Goal: Task Accomplishment & Management: Complete application form

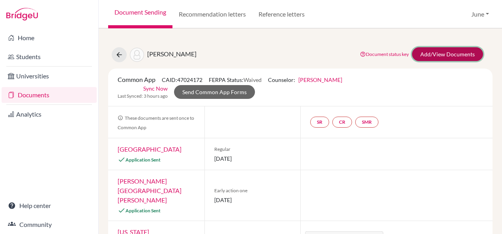
click at [418, 56] on link "Add/View Documents" at bounding box center [447, 54] width 71 height 14
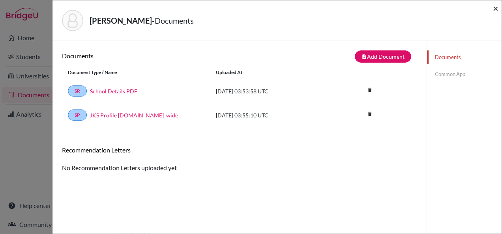
click at [496, 7] on span "×" at bounding box center [496, 7] width 6 height 11
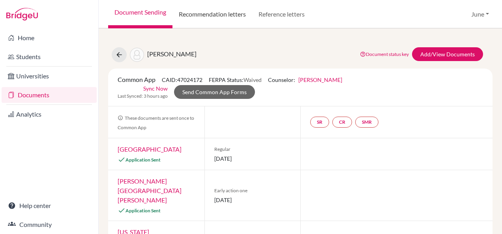
click at [204, 24] on link "Recommendation letters" at bounding box center [212, 14] width 80 height 28
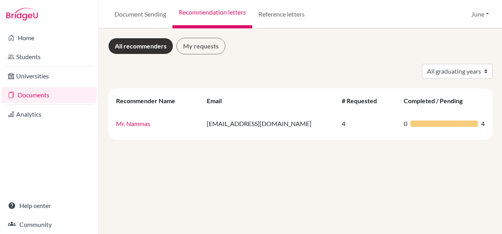
click at [265, 14] on link "Reference letters" at bounding box center [281, 14] width 59 height 28
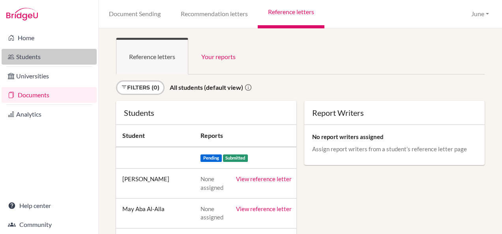
click at [41, 57] on link "Students" at bounding box center [49, 57] width 95 height 16
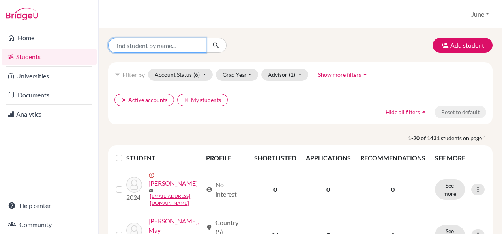
click at [181, 41] on input "Find student by name..." at bounding box center [157, 45] width 98 height 15
type input "julia"
click button "submit" at bounding box center [216, 45] width 21 height 15
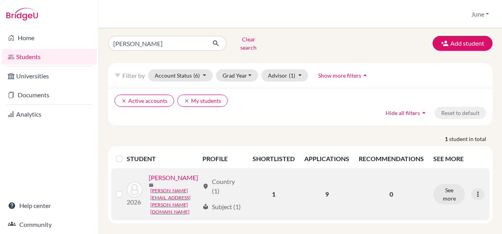
scroll to position [6, 0]
click at [149, 182] on link "[PERSON_NAME]" at bounding box center [173, 176] width 49 height 9
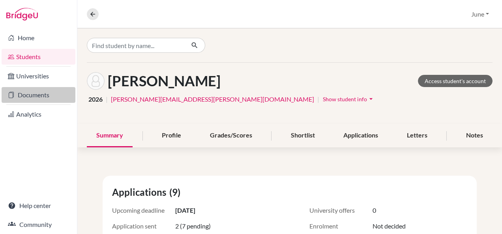
click at [32, 89] on link "Documents" at bounding box center [39, 95] width 74 height 16
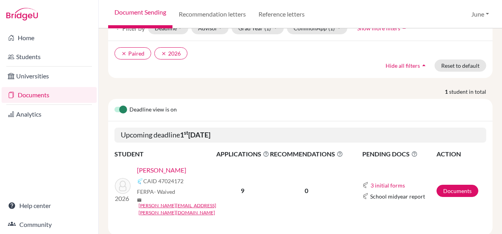
scroll to position [54, 0]
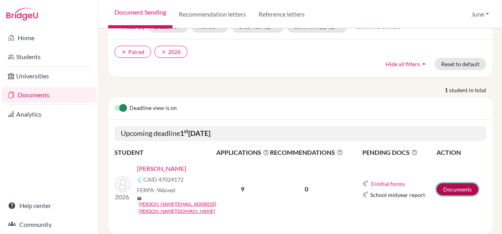
click at [449, 183] on link "Documents" at bounding box center [457, 189] width 42 height 12
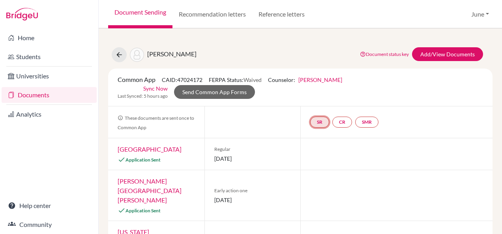
click at [319, 122] on link "SR" at bounding box center [319, 122] width 19 height 11
click at [322, 124] on link "SR School report School report Incomplete" at bounding box center [319, 122] width 19 height 11
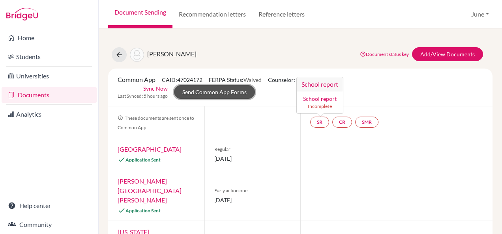
click at [204, 88] on link "Send Common App Forms" at bounding box center [214, 92] width 81 height 14
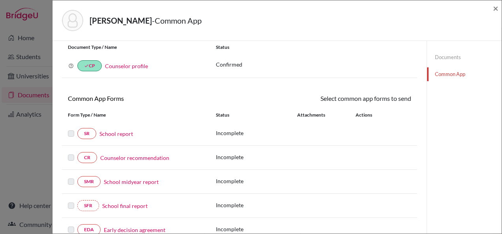
scroll to position [79, 0]
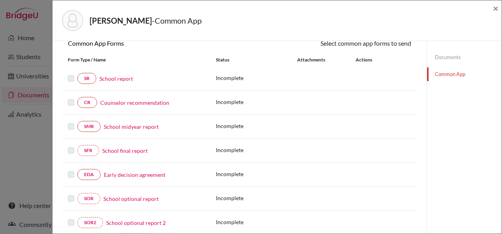
click at [116, 77] on link "School report" at bounding box center [116, 79] width 34 height 8
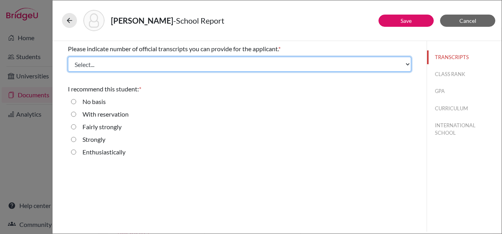
click at [109, 69] on select "Select... 1 2 3 4" at bounding box center [239, 64] width 343 height 15
select select "1"
click at [68, 57] on select "Select... 1 2 3 4" at bounding box center [239, 64] width 343 height 15
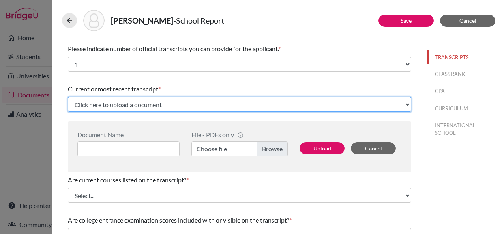
click at [151, 105] on select "Click here to upload a document Upload New File" at bounding box center [239, 104] width 343 height 15
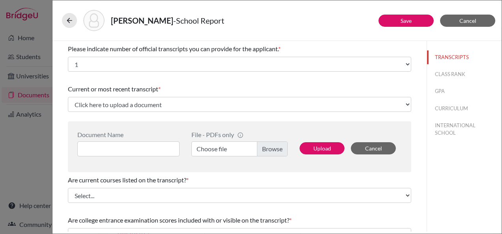
click at [149, 85] on span "Current or most recent transcript" at bounding box center [113, 88] width 90 height 7
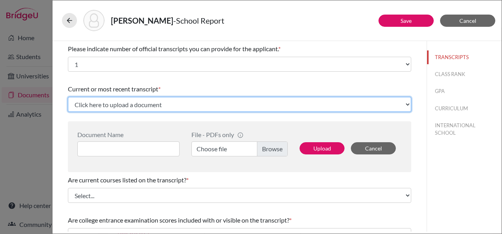
click at [142, 106] on select "Click here to upload a document Upload New File" at bounding box center [239, 104] width 343 height 15
click at [131, 106] on select "Click here to upload a document Upload New File" at bounding box center [239, 104] width 343 height 15
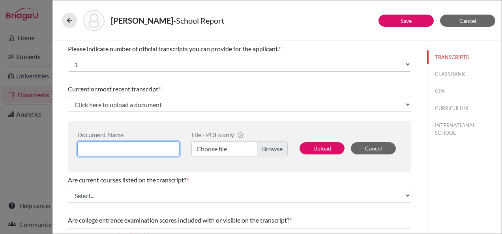
click at [126, 151] on input at bounding box center [128, 149] width 102 height 15
type input "[PERSON_NAME] - initial transcript"
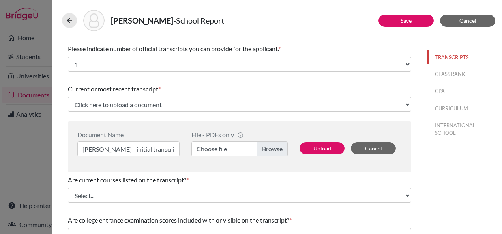
click at [222, 152] on label "Choose file" at bounding box center [239, 149] width 96 height 15
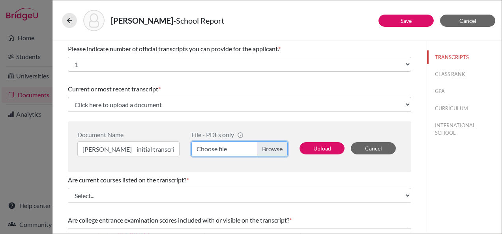
click at [222, 152] on input "Choose file" at bounding box center [239, 149] width 96 height 15
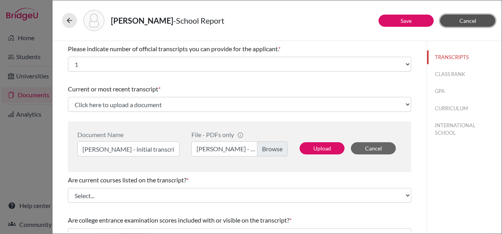
click at [464, 24] on button "Cancel" at bounding box center [467, 21] width 55 height 12
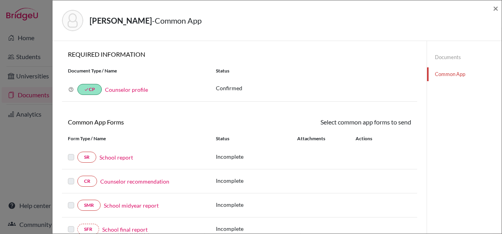
click at [118, 157] on link "School report" at bounding box center [116, 158] width 34 height 8
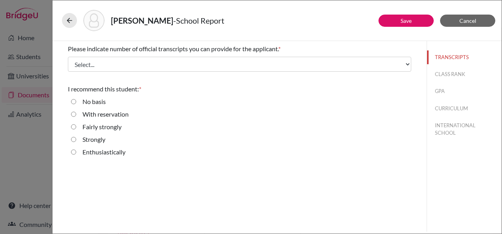
click at [444, 81] on div "TRANSCRIPTS CLASS RANK GPA CURRICULUM INTERNATIONAL SCHOOL" at bounding box center [464, 93] width 75 height 105
click at [446, 67] on div "TRANSCRIPTS CLASS RANK GPA CURRICULUM INTERNATIONAL SCHOOL" at bounding box center [464, 93] width 75 height 105
click at [439, 73] on button "CLASS RANK" at bounding box center [464, 74] width 75 height 14
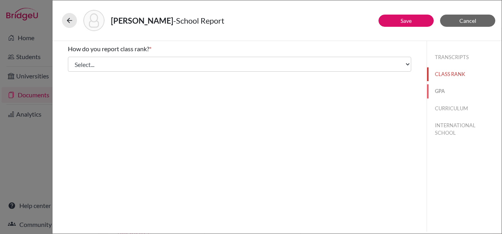
click at [442, 92] on button "GPA" at bounding box center [464, 91] width 75 height 14
click at [446, 107] on button "CURRICULUM" at bounding box center [464, 109] width 75 height 14
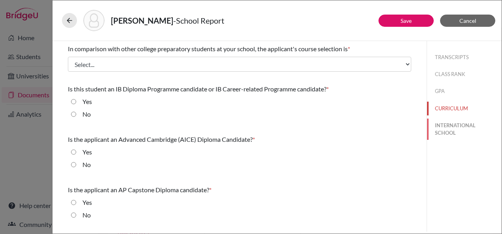
click at [450, 124] on button "INTERNATIONAL SCHOOL" at bounding box center [464, 129] width 75 height 21
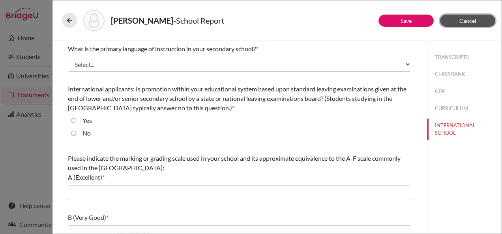
click at [477, 25] on button "Cancel" at bounding box center [467, 21] width 55 height 12
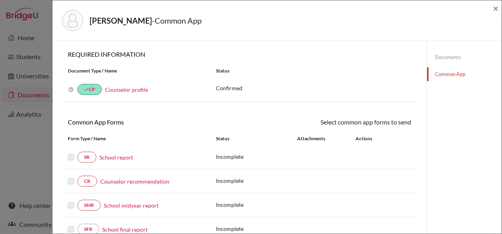
click at [453, 55] on link "Documents" at bounding box center [464, 58] width 75 height 14
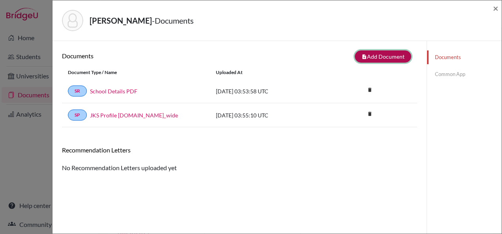
click at [376, 56] on button "note_add Add Document" at bounding box center [383, 57] width 56 height 12
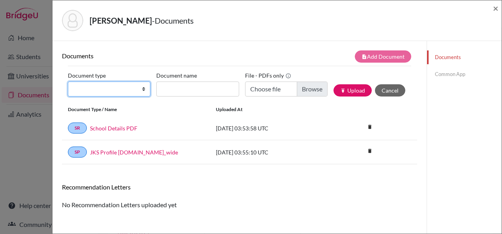
click at [119, 84] on select "Change explanation for Common App reports Counselor recommendation Internationa…" at bounding box center [109, 89] width 82 height 15
click at [111, 93] on select "Change explanation for Common App reports Counselor recommendation Internationa…" at bounding box center [109, 89] width 82 height 15
click at [121, 86] on select "Change explanation for Common App reports Counselor recommendation Internationa…" at bounding box center [109, 89] width 82 height 15
click at [68, 82] on select "Change explanation for Common App reports Counselor recommendation Internationa…" at bounding box center [109, 89] width 82 height 15
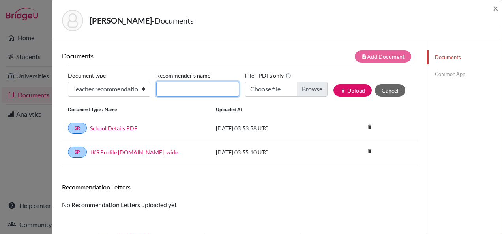
click at [179, 87] on input "Recommender's name" at bounding box center [197, 89] width 82 height 15
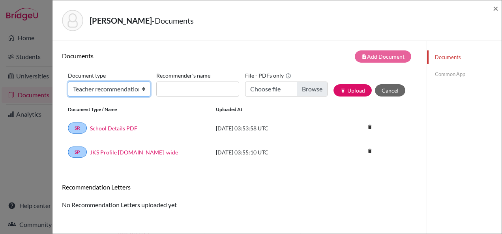
click at [96, 88] on select "Change explanation for Common App reports Counselor recommendation Internationa…" at bounding box center [109, 89] width 82 height 15
select select "2"
click at [68, 82] on select "Change explanation for Common App reports Counselor recommendation Internationa…" at bounding box center [109, 89] width 82 height 15
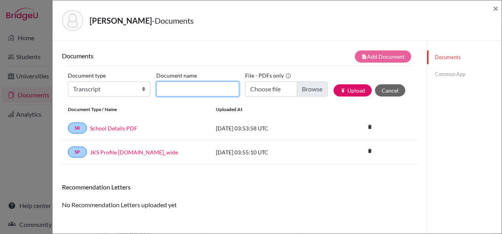
click at [182, 90] on input "Document name" at bounding box center [197, 89] width 82 height 15
type input "Initial transcript"
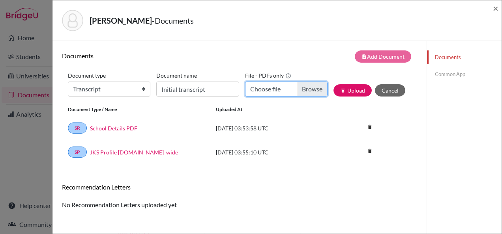
click at [294, 86] on input "Choose file" at bounding box center [286, 89] width 82 height 15
type input "C:\fakepath\[PERSON_NAME] - initial transcript.pdf"
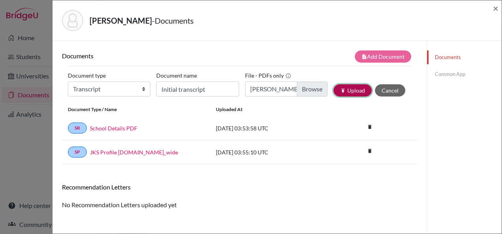
click at [348, 85] on button "publish Upload" at bounding box center [352, 90] width 38 height 12
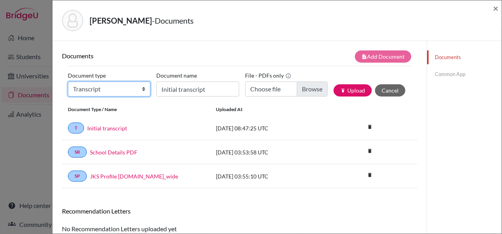
click at [100, 82] on select "Change explanation for Common App reports Counselor recommendation Internationa…" at bounding box center [109, 89] width 82 height 15
click at [102, 92] on select "Change explanation for Common App reports Counselor recommendation Internationa…" at bounding box center [109, 89] width 82 height 15
select select "5"
click at [68, 82] on select "Change explanation for Common App reports Counselor recommendation Internationa…" at bounding box center [109, 89] width 82 height 15
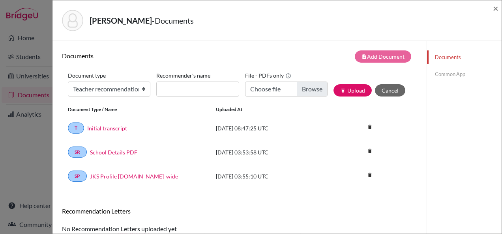
click at [187, 78] on label "Recommender's name" at bounding box center [183, 75] width 54 height 12
click at [187, 82] on input "Recommender's name" at bounding box center [197, 89] width 82 height 15
click at [191, 85] on input "Recommender's name" at bounding box center [197, 89] width 82 height 15
type input "[PERSON_NAME]"
click at [246, 84] on input "Choose file" at bounding box center [286, 89] width 82 height 15
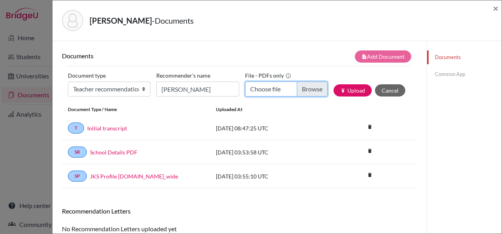
type input "C:\fakepath\[PERSON_NAME] - [PERSON_NAME].pdf"
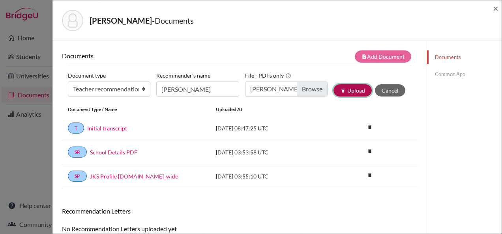
click at [349, 91] on button "publish Upload" at bounding box center [352, 90] width 38 height 12
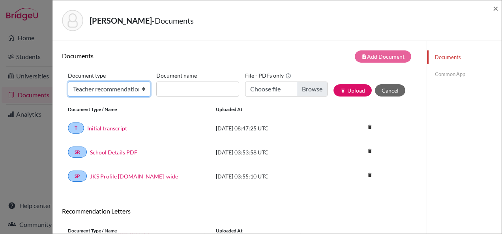
click at [116, 93] on select "Change explanation for Common App reports Counselor recommendation Internationa…" at bounding box center [109, 89] width 82 height 15
select select "5"
click at [68, 82] on select "Change explanation for Common App reports Counselor recommendation Internationa…" at bounding box center [109, 89] width 82 height 15
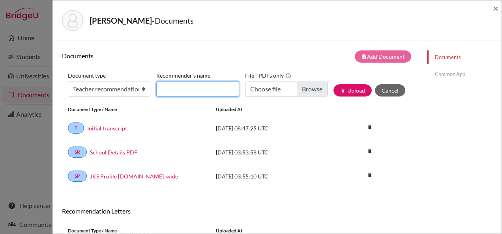
click at [170, 85] on input "Recommender's name" at bounding box center [197, 89] width 82 height 15
type input "[PERSON_NAME]"
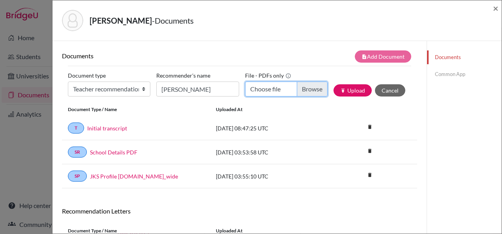
click at [275, 88] on input "Choose file" at bounding box center [286, 89] width 82 height 15
type input "C:\fakepath\[PERSON_NAME] - Ms [PERSON_NAME].pdf"
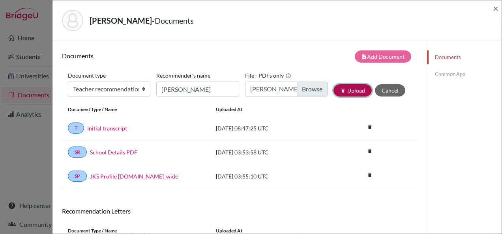
click at [341, 88] on icon "publish" at bounding box center [343, 91] width 6 height 6
click at [448, 76] on link "Common App" at bounding box center [464, 74] width 75 height 14
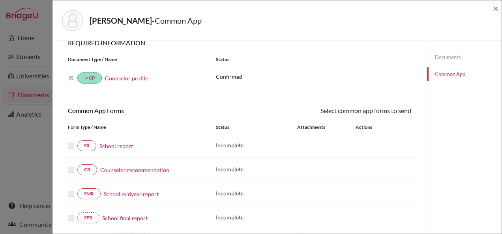
scroll to position [39, 0]
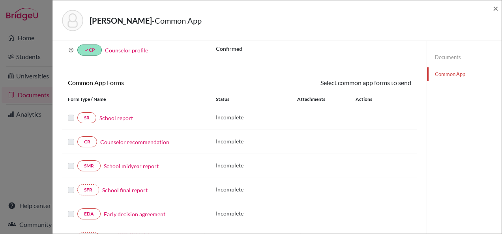
click at [115, 116] on link "School report" at bounding box center [116, 118] width 34 height 8
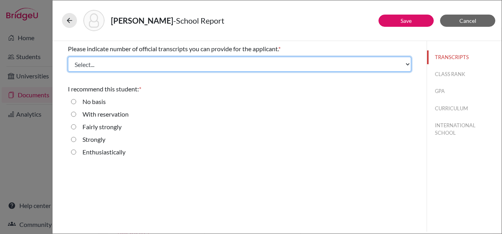
click at [136, 60] on select "Select... 1 2 3 4" at bounding box center [239, 64] width 343 height 15
select select "1"
click at [68, 57] on select "Select... 1 2 3 4" at bounding box center [239, 64] width 343 height 15
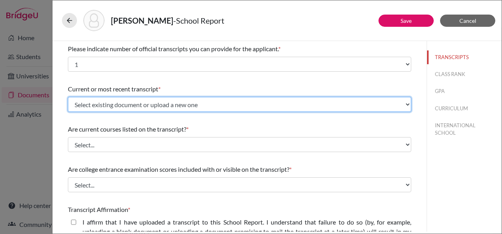
click at [135, 103] on select "Select existing document or upload a new one Initial transcript Upload New File" at bounding box center [239, 104] width 343 height 15
select select "674844"
click at [68, 97] on select "Select existing document or upload a new one Initial transcript Upload New File" at bounding box center [239, 104] width 343 height 15
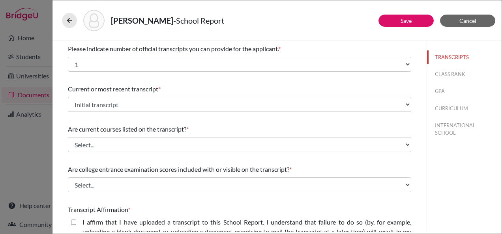
click at [124, 127] on span "Are current courses listed on the transcript?" at bounding box center [127, 128] width 118 height 7
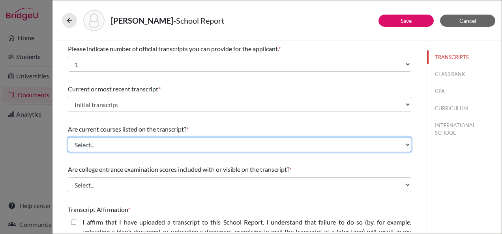
click at [153, 141] on select "Select... Yes No" at bounding box center [239, 144] width 343 height 15
select select "1"
click at [68, 137] on select "Select... Yes No" at bounding box center [239, 144] width 343 height 15
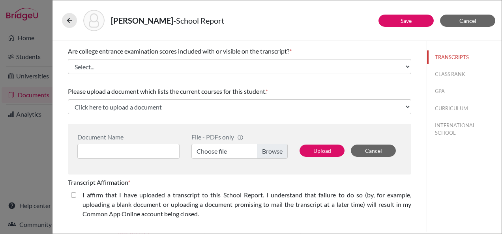
scroll to position [79, 0]
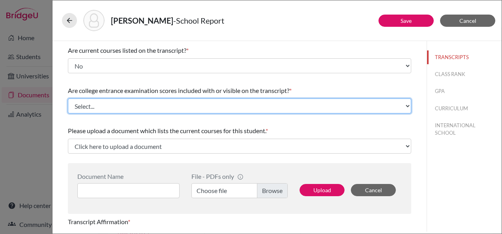
click at [105, 106] on select "Select... Yes No" at bounding box center [239, 106] width 343 height 15
select select "1"
click at [68, 99] on select "Select... Yes No" at bounding box center [239, 106] width 343 height 15
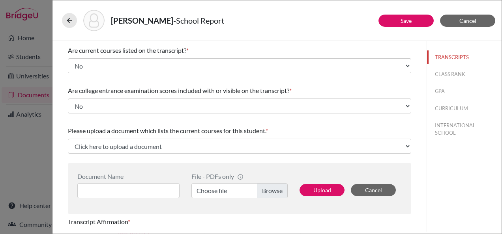
click at [110, 117] on div "Please indicate number of official transcripts you can provide for the applican…" at bounding box center [239, 177] width 343 height 431
